Goal: Transaction & Acquisition: Obtain resource

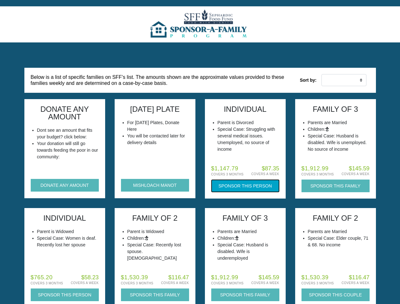
click at [245, 186] on button "Sponsor this Person" at bounding box center [245, 186] width 68 height 13
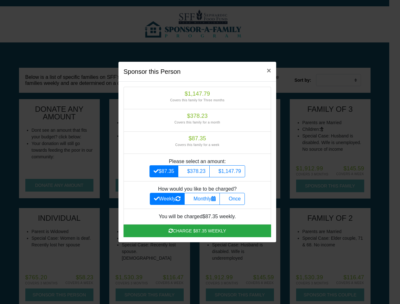
click at [336, 186] on div "Sponsor this Person × $1,147.79 Covers this family for Three months $378.23 Cov…" at bounding box center [200, 152] width 400 height 304
click at [65, 295] on div "Sponsor this Person × $1,147.79 Covers this family for Three months $378.23 Cov…" at bounding box center [200, 152] width 400 height 304
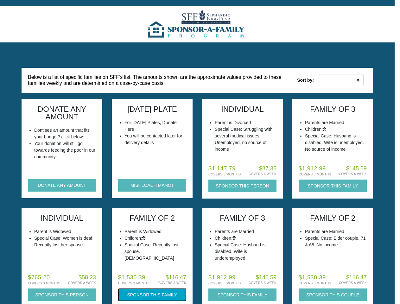
click at [155, 295] on button "Sponsor this Family" at bounding box center [152, 295] width 68 height 13
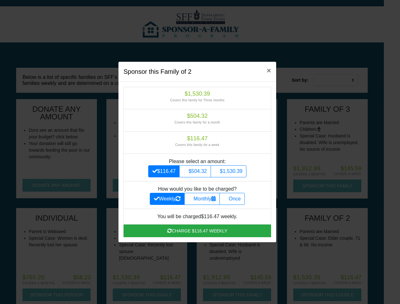
click at [336, 295] on div "Sponsor this Family of 2 × $1,530.39 Covers this family for Three months $504.3…" at bounding box center [200, 152] width 400 height 304
